Goal: Check status: Check status

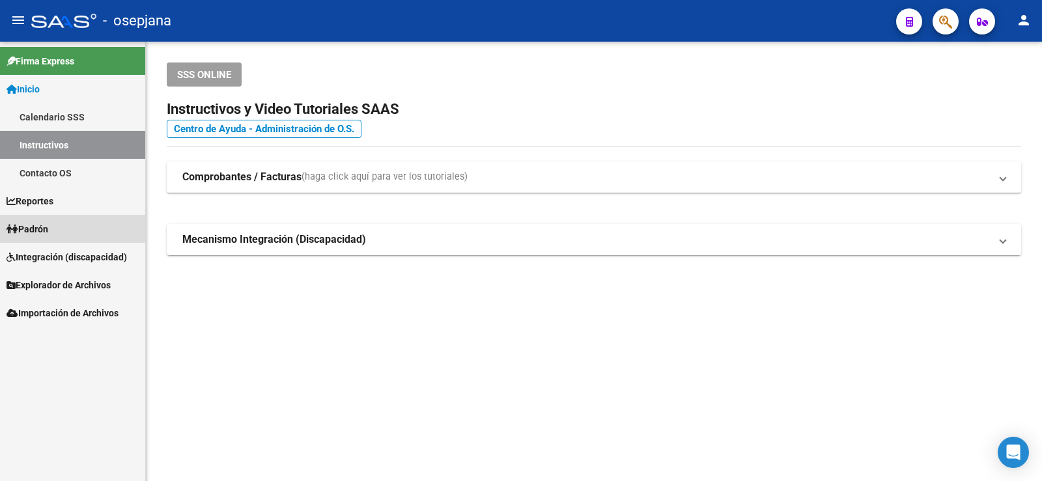
click at [55, 230] on link "Padrón" at bounding box center [72, 229] width 145 height 28
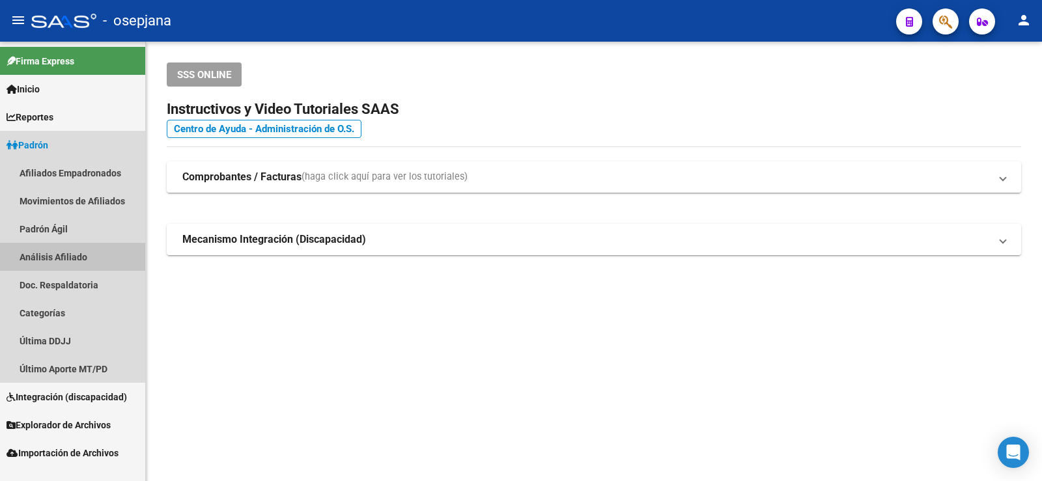
click at [63, 251] on link "Análisis Afiliado" at bounding box center [72, 257] width 145 height 28
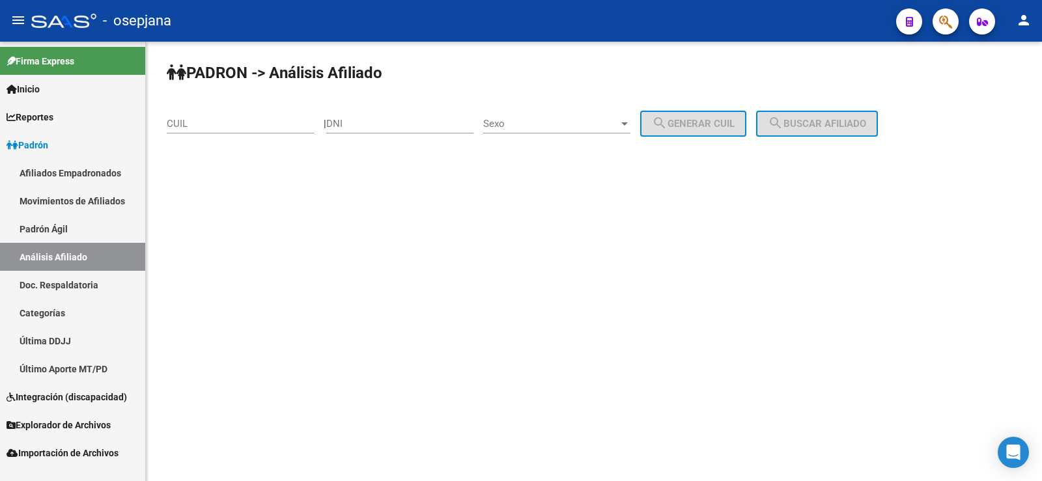
click at [193, 112] on div "CUIL" at bounding box center [240, 120] width 147 height 28
click at [193, 122] on input "CUIL" at bounding box center [240, 124] width 147 height 12
paste input
click at [227, 118] on input "CUIL" at bounding box center [240, 124] width 147 height 12
paste input "27-21802539-6"
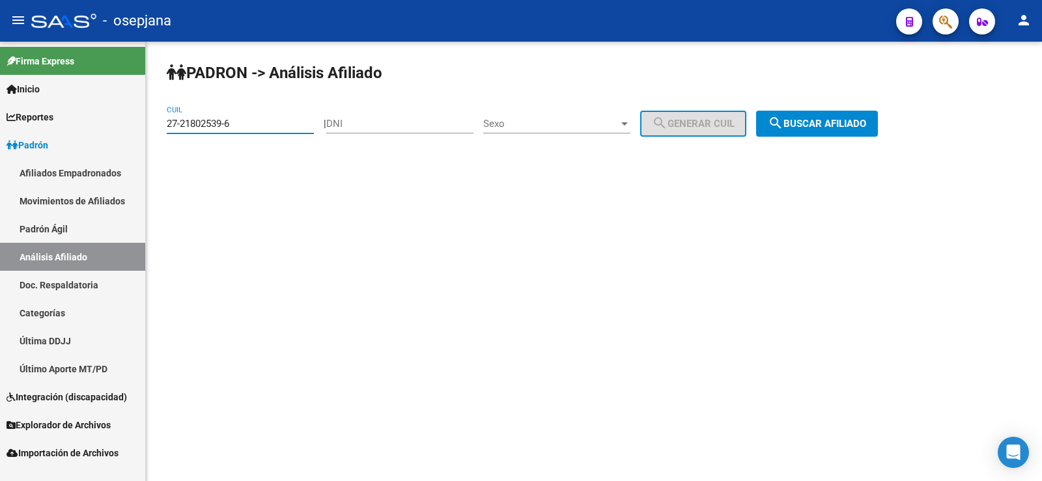
type input "27-21802539-6"
click at [866, 119] on span "search Buscar afiliado" at bounding box center [817, 124] width 98 height 12
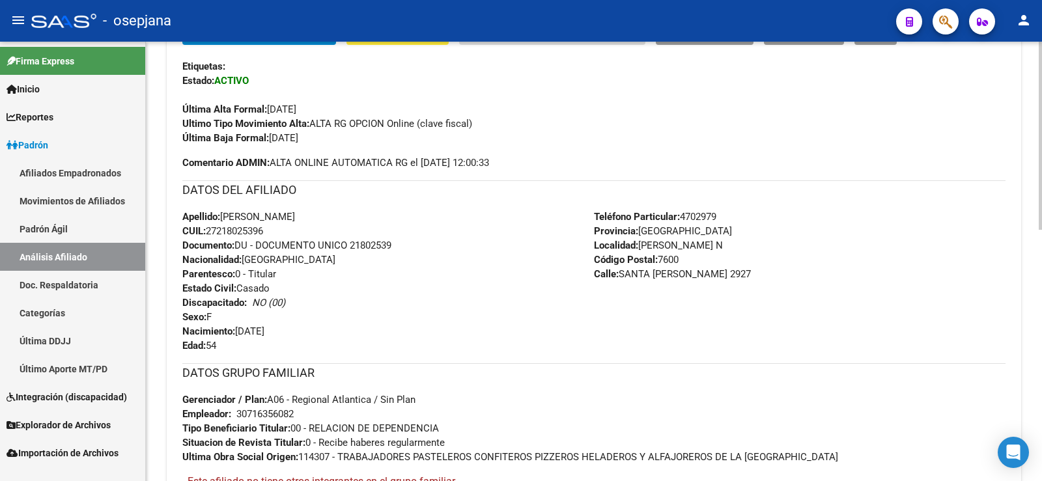
scroll to position [391, 0]
